Goal: Find specific page/section: Find specific page/section

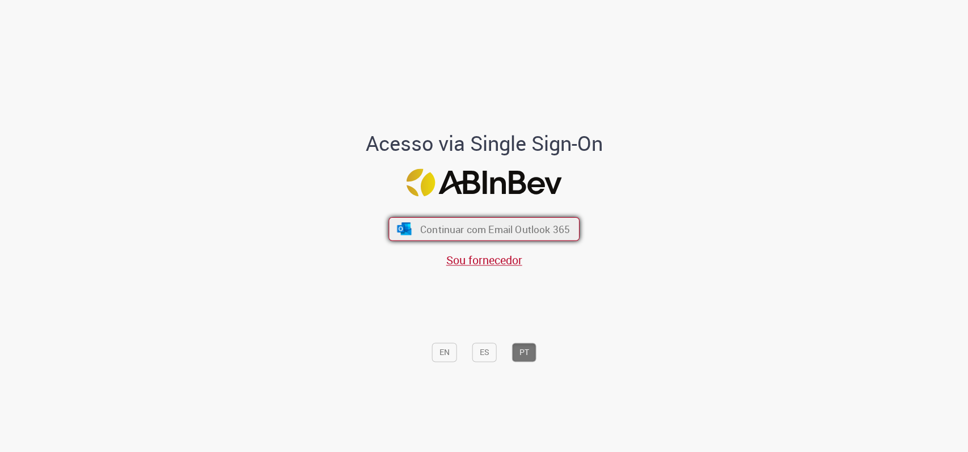
click at [432, 221] on button "Continuar com Email Outlook 365" at bounding box center [484, 229] width 191 height 24
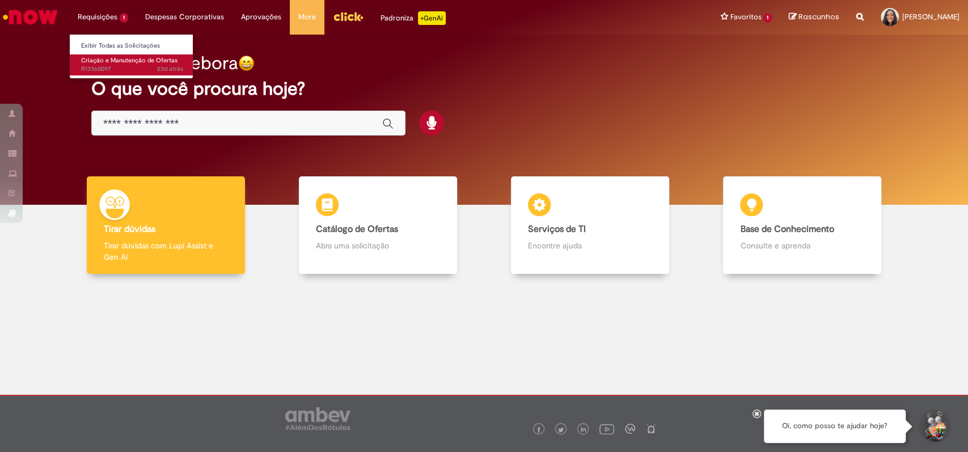
click at [128, 58] on span "Criação e Manutenção de Ofertas" at bounding box center [129, 60] width 96 height 9
click at [113, 64] on span "Criação e Manutenção de Ofertas" at bounding box center [129, 60] width 96 height 9
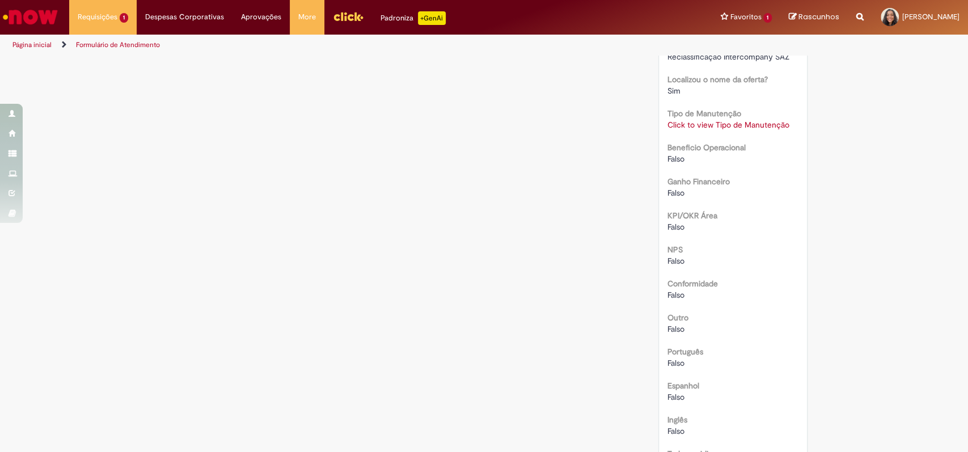
scroll to position [352, 0]
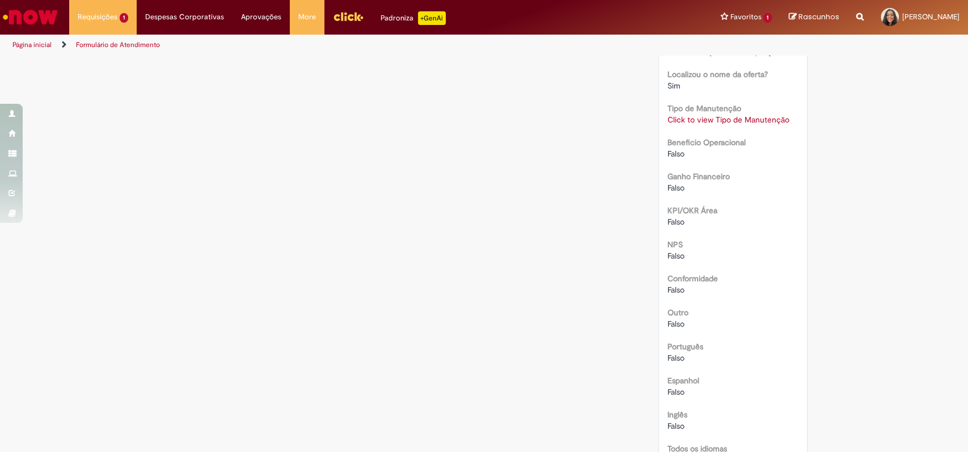
click at [341, 20] on img "Menu Cabeçalho" at bounding box center [348, 16] width 31 height 17
